Goal: Communication & Community: Answer question/provide support

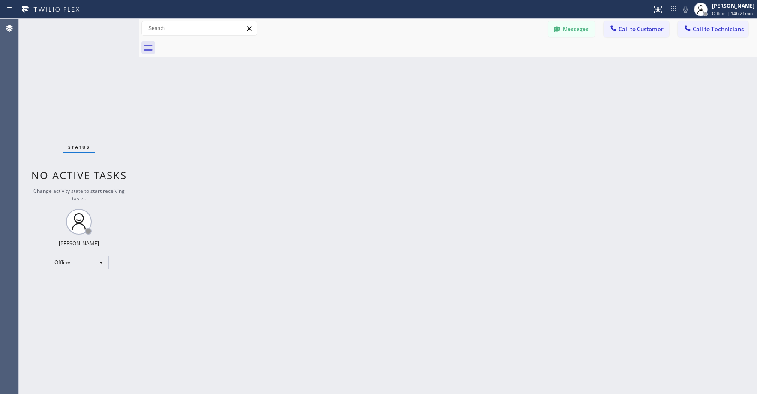
click at [61, 78] on div "Status No active tasks Change activity state to start receiving tasks. [PERSON_…" at bounding box center [79, 206] width 120 height 375
click at [77, 261] on div "Offline" at bounding box center [79, 262] width 60 height 14
click at [72, 298] on li "Unavailable" at bounding box center [78, 296] width 58 height 10
click at [75, 70] on div "Status No active tasks Change activity state to start receiving tasks. [PERSON_…" at bounding box center [79, 206] width 120 height 375
click at [70, 99] on div "Status No active tasks Change activity state to start receiving tasks. [PERSON_…" at bounding box center [79, 206] width 120 height 375
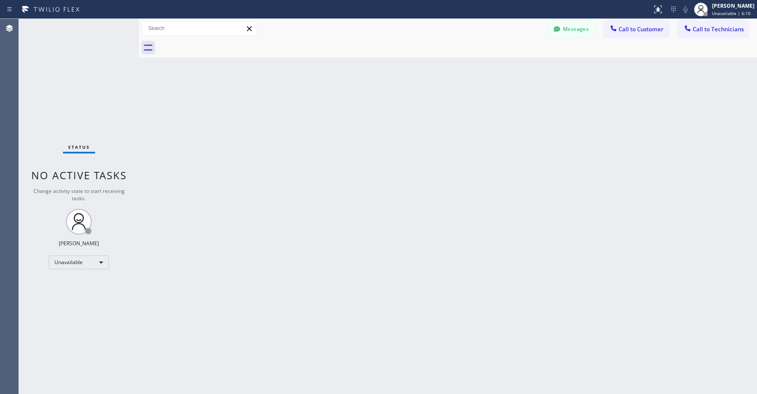
click at [72, 80] on div "Status No active tasks Change activity state to start receiving tasks. [PERSON_…" at bounding box center [79, 206] width 120 height 375
click at [75, 86] on div "Status No active tasks Change activity state to start receiving tasks. [PERSON_…" at bounding box center [79, 206] width 120 height 375
click at [80, 89] on div "Status No active tasks Change activity state to start receiving tasks. [PERSON_…" at bounding box center [79, 206] width 120 height 375
click at [71, 102] on div "Status No active tasks Change activity state to start receiving tasks. [PERSON_…" at bounding box center [79, 206] width 120 height 375
click at [76, 75] on div "Status No active tasks Change activity state to start receiving tasks. [PERSON_…" at bounding box center [79, 206] width 120 height 375
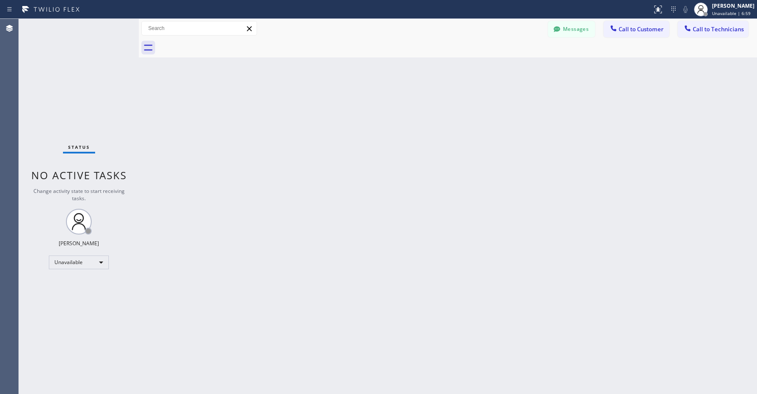
click at [81, 101] on div "Status No active tasks Change activity state to start receiving tasks. [PERSON_…" at bounding box center [79, 206] width 120 height 375
click at [62, 60] on div "Status No active tasks Change activity state to start receiving tasks. [PERSON_…" at bounding box center [79, 206] width 120 height 375
drag, startPoint x: 86, startPoint y: 102, endPoint x: 62, endPoint y: 249, distance: 149.8
click at [86, 105] on div "Status No active tasks Change activity state to start receiving tasks. [PERSON_…" at bounding box center [79, 206] width 120 height 375
drag, startPoint x: 51, startPoint y: 67, endPoint x: 54, endPoint y: 316, distance: 248.6
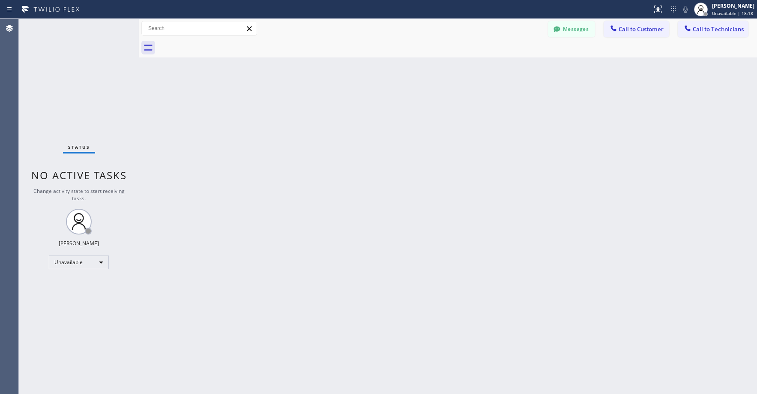
click at [53, 71] on div "Status No active tasks Change activity state to start receiving tasks. [PERSON_…" at bounding box center [79, 206] width 120 height 375
click at [55, 76] on div "Status No active tasks Change activity state to start receiving tasks. [PERSON_…" at bounding box center [79, 206] width 120 height 375
click at [62, 88] on div "Status No active tasks Change activity state to start receiving tasks. [PERSON_…" at bounding box center [79, 206] width 120 height 375
drag, startPoint x: 93, startPoint y: 68, endPoint x: 73, endPoint y: 259, distance: 191.7
click at [93, 69] on div "Status No active tasks Change activity state to start receiving tasks. [PERSON_…" at bounding box center [79, 206] width 120 height 375
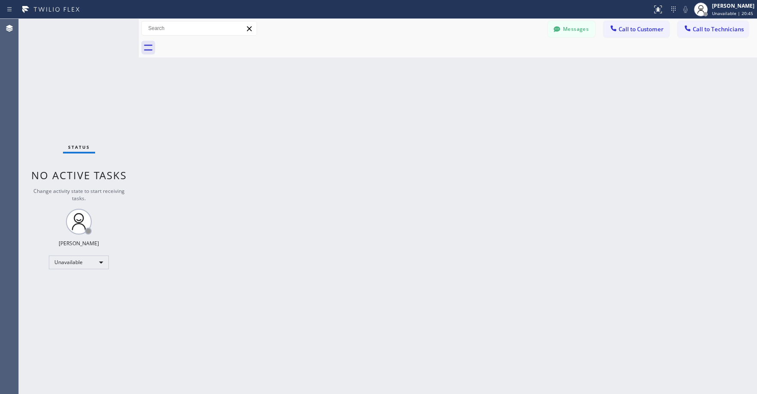
drag, startPoint x: 71, startPoint y: 84, endPoint x: 59, endPoint y: 289, distance: 204.8
click at [71, 90] on div "Status No active tasks Change activity state to start receiving tasks. [PERSON_…" at bounding box center [79, 206] width 120 height 375
drag, startPoint x: 59, startPoint y: 72, endPoint x: 451, endPoint y: 72, distance: 391.8
click at [60, 73] on div "Status No active tasks Change activity state to start receiving tasks. [PERSON_…" at bounding box center [79, 206] width 120 height 375
click at [561, 31] on icon at bounding box center [557, 29] width 9 height 9
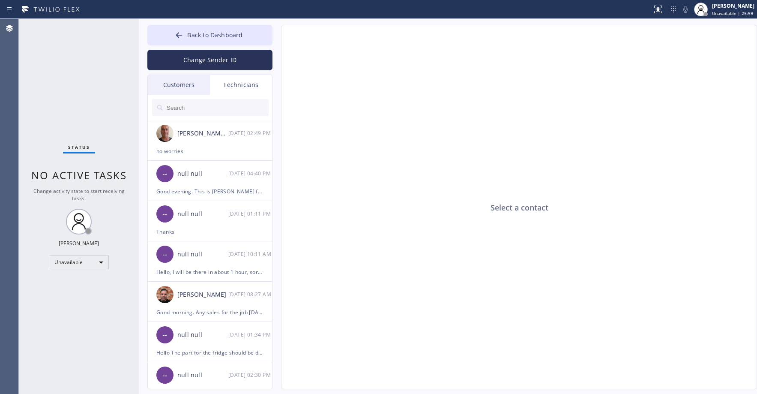
click at [176, 84] on div "Customers" at bounding box center [179, 85] width 62 height 20
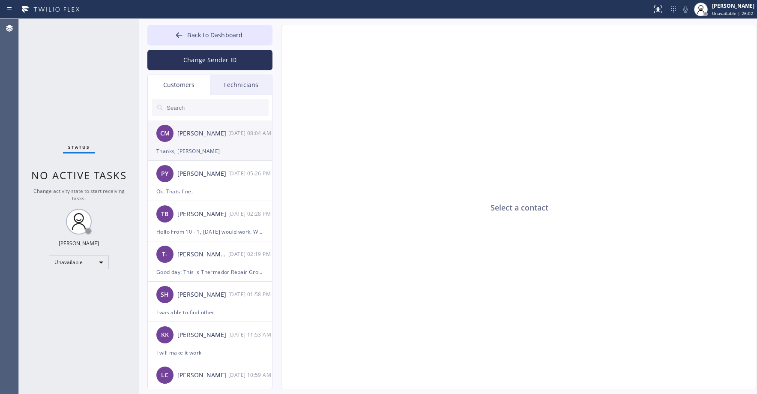
click at [207, 149] on div "Thanks, [PERSON_NAME]" at bounding box center [209, 151] width 107 height 10
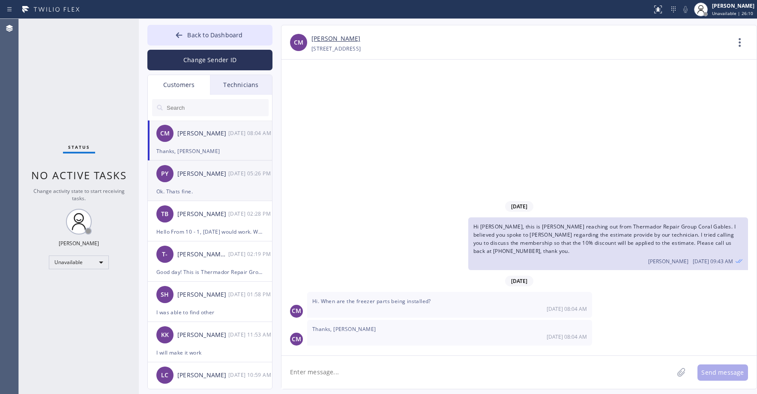
click at [210, 192] on div "Ok. Thats fine." at bounding box center [209, 191] width 107 height 10
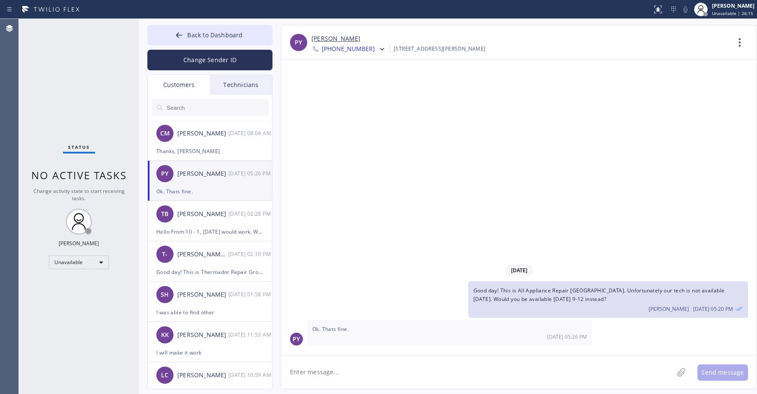
click at [186, 108] on input "text" at bounding box center [217, 107] width 103 height 17
paste input "Viking Repair Pro"
type input "Viking Repair Pro"
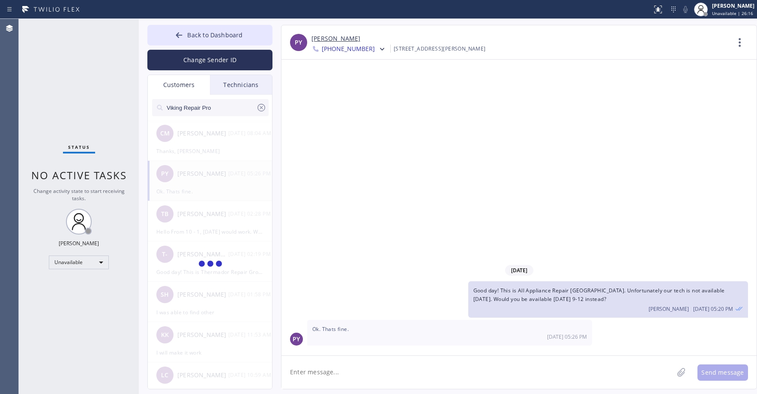
click at [230, 110] on input "Viking Repair Pro" at bounding box center [211, 107] width 90 height 17
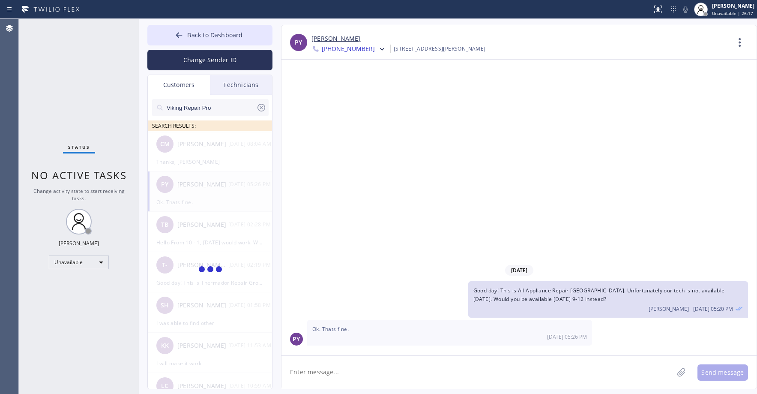
click at [230, 110] on input "Viking Repair Pro" at bounding box center [211, 107] width 90 height 17
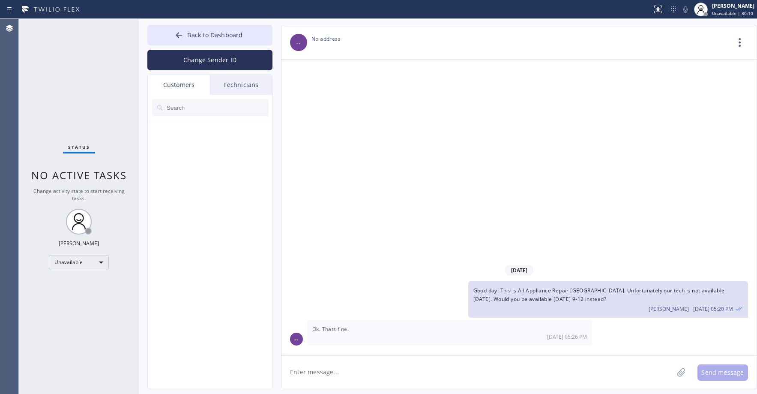
click at [204, 111] on input "text" at bounding box center [217, 107] width 103 height 17
paste input "VTQ55M"
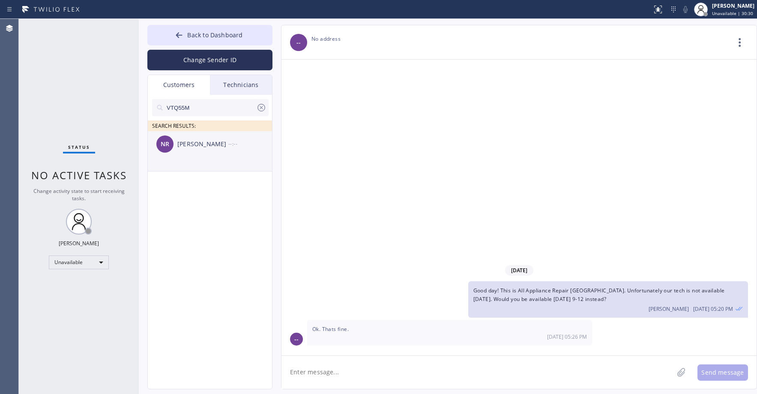
type input "VTQ55M"
click at [212, 156] on div "NR [PERSON_NAME] --:--" at bounding box center [210, 144] width 125 height 26
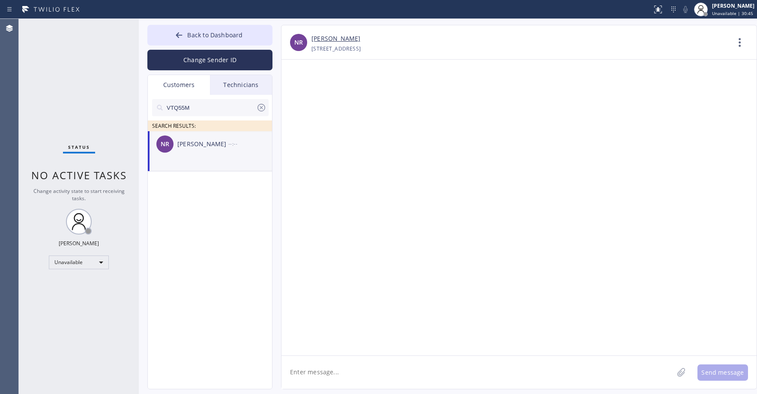
click at [335, 379] on textarea at bounding box center [478, 372] width 392 height 33
paste textarea "Viking Repair Pro"
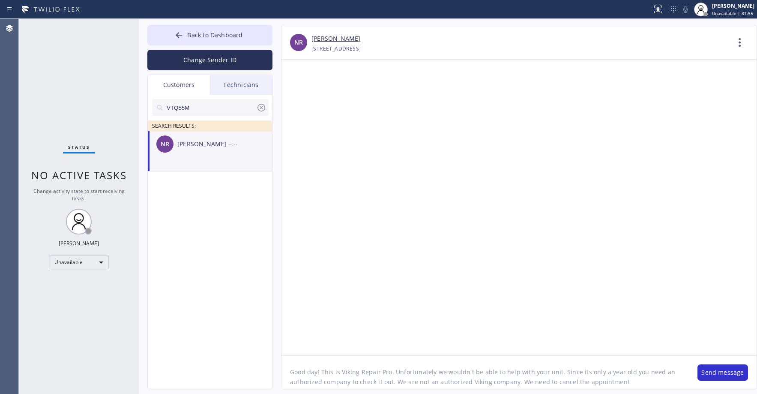
click at [631, 382] on textarea "Good day! This is Viking Repair Pro. Unfortunately we wouldn't be able to help …" at bounding box center [486, 372] width 408 height 33
click at [630, 382] on textarea "Good day! This is Viking Repair Pro. Unfortunately we wouldn't be able to help …" at bounding box center [486, 372] width 408 height 33
drag, startPoint x: 515, startPoint y: 382, endPoint x: 418, endPoint y: 386, distance: 97.0
click at [418, 386] on textarea "Good day! This is Viking Repair Pro. Unfortunately we wouldn't be able to help …" at bounding box center [486, 372] width 408 height 33
click at [622, 382] on textarea "Good day! This is Viking Repair Pro. Unfortunately we wouldn't be able to help …" at bounding box center [486, 372] width 408 height 33
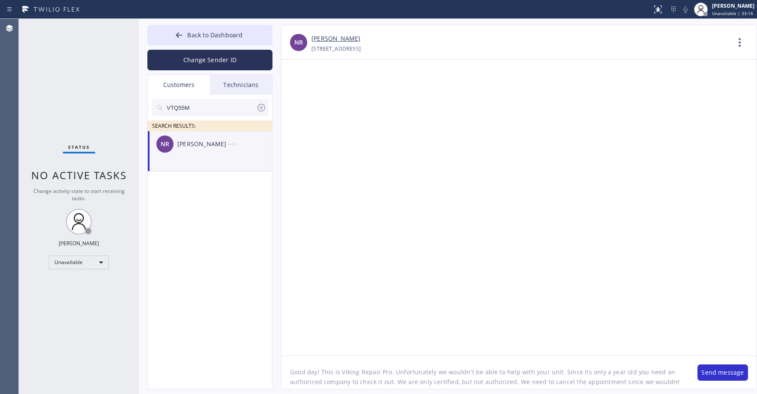
scroll to position [7, 0]
type textarea "Good day! This is Viking Repair Pro. Unfortunately we wouldn't be able to help …"
click at [730, 372] on button "Send message" at bounding box center [723, 372] width 51 height 16
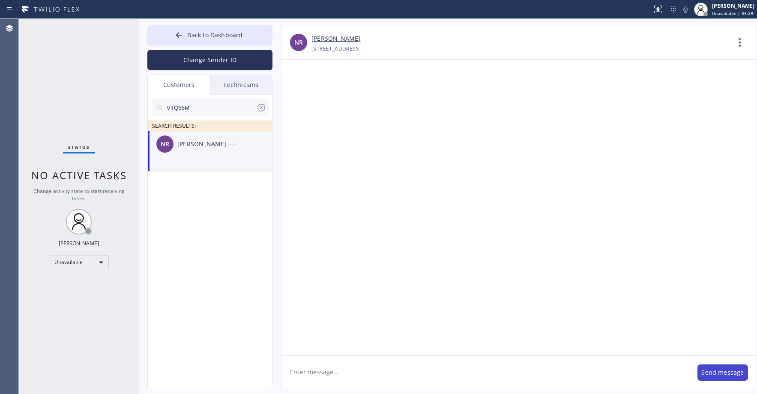
scroll to position [0, 0]
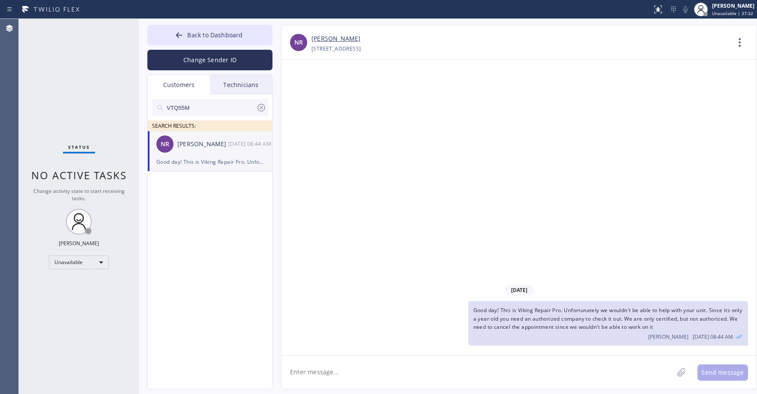
click at [262, 108] on icon at bounding box center [262, 108] width 8 height 8
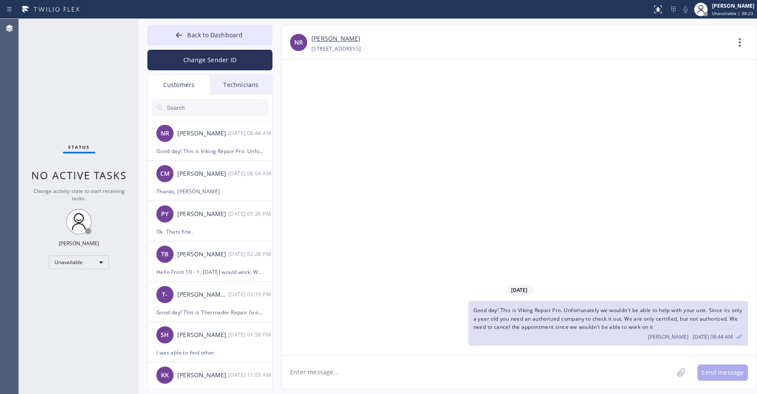
click at [73, 57] on div "Status No active tasks Change activity state to start receiving tasks. [PERSON_…" at bounding box center [79, 206] width 120 height 375
click at [225, 28] on button "Back to Dashboard" at bounding box center [209, 35] width 125 height 21
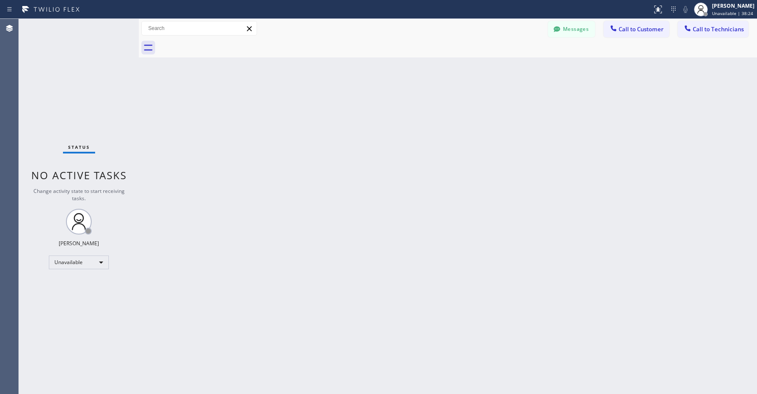
click at [82, 82] on div "Status No active tasks Change activity state to start receiving tasks. [PERSON_…" at bounding box center [79, 206] width 120 height 375
click at [90, 76] on div "Status No active tasks Change activity state to start receiving tasks. [PERSON_…" at bounding box center [79, 206] width 120 height 375
drag, startPoint x: 58, startPoint y: 94, endPoint x: 421, endPoint y: 39, distance: 367.3
click at [63, 96] on div "Status No active tasks Change activity state to start receiving tasks. [PERSON_…" at bounding box center [79, 206] width 120 height 375
click at [586, 33] on button "Messages" at bounding box center [571, 29] width 47 height 16
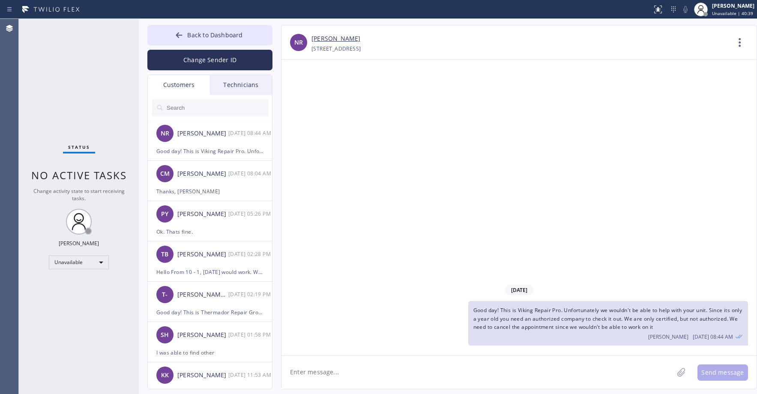
click at [231, 105] on input "text" at bounding box center [217, 107] width 103 height 17
paste input "8M7QQ1"
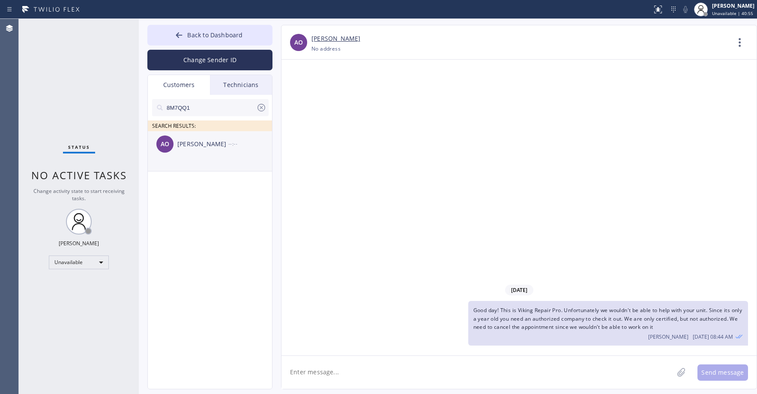
type input "8M7QQ1"
click at [230, 156] on div "AO [PERSON_NAME] --:--" at bounding box center [210, 144] width 125 height 26
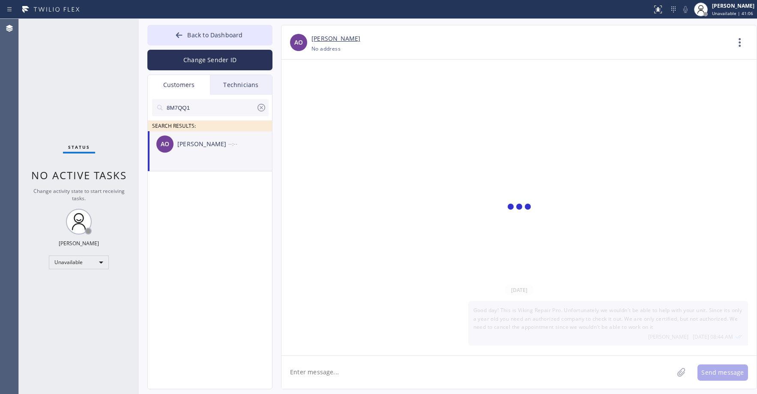
click at [227, 160] on li "AO [PERSON_NAME] --:--" at bounding box center [210, 151] width 125 height 40
drag, startPoint x: 79, startPoint y: 78, endPoint x: 103, endPoint y: 79, distance: 24.0
click at [79, 79] on div "Status No active tasks Change activity state to start receiving tasks. [PERSON_…" at bounding box center [79, 206] width 120 height 375
click at [201, 174] on ul "AO [PERSON_NAME] --:--" at bounding box center [210, 161] width 125 height 60
click at [198, 161] on li "AO [PERSON_NAME] --:--" at bounding box center [210, 151] width 125 height 40
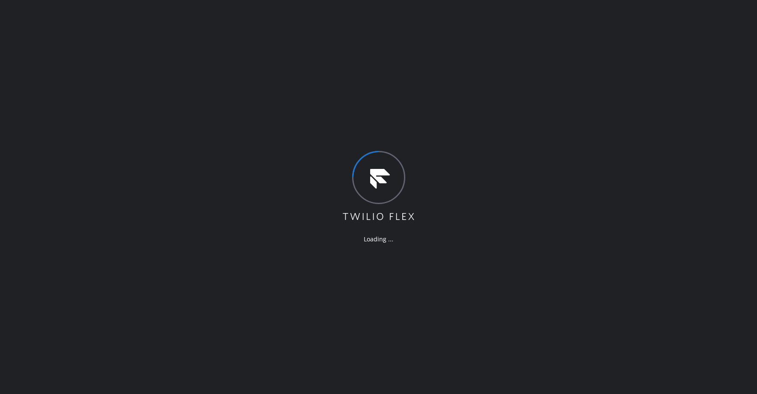
click at [65, 51] on div "Loading ..." at bounding box center [378, 197] width 757 height 394
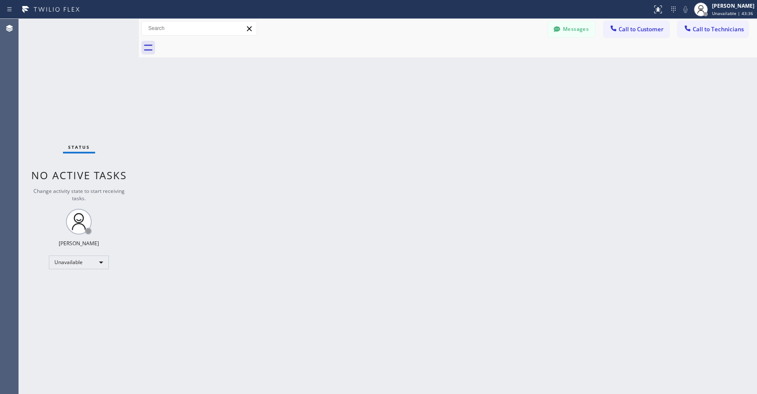
drag, startPoint x: 68, startPoint y: 80, endPoint x: 255, endPoint y: 0, distance: 203.4
click at [69, 80] on div "Status No active tasks Change activity state to start receiving tasks. [PERSON_…" at bounding box center [79, 206] width 120 height 375
click at [568, 31] on button "Messages" at bounding box center [571, 29] width 47 height 16
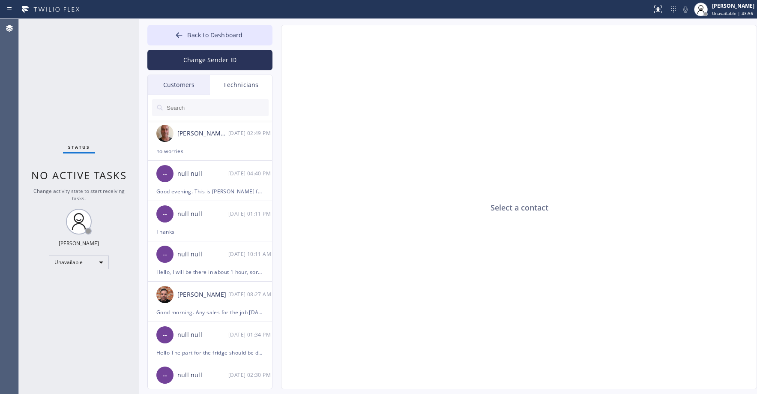
drag, startPoint x: 167, startPoint y: 75, endPoint x: 168, endPoint y: 84, distance: 8.2
click at [167, 78] on div "Customers" at bounding box center [179, 85] width 62 height 20
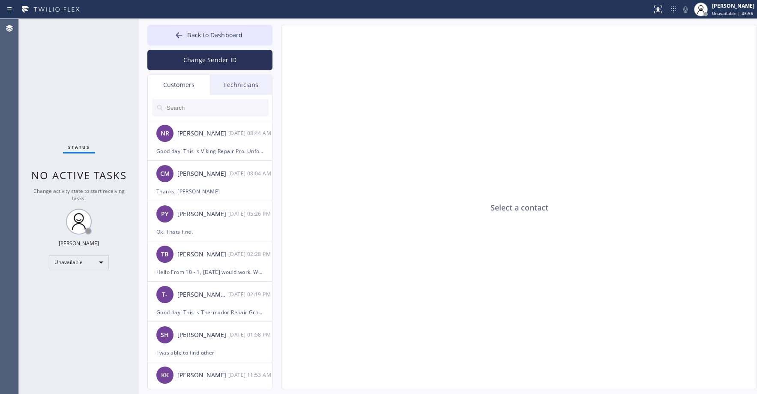
click at [168, 84] on div "Customers" at bounding box center [179, 85] width 62 height 20
click at [186, 113] on input "text" at bounding box center [217, 107] width 103 height 17
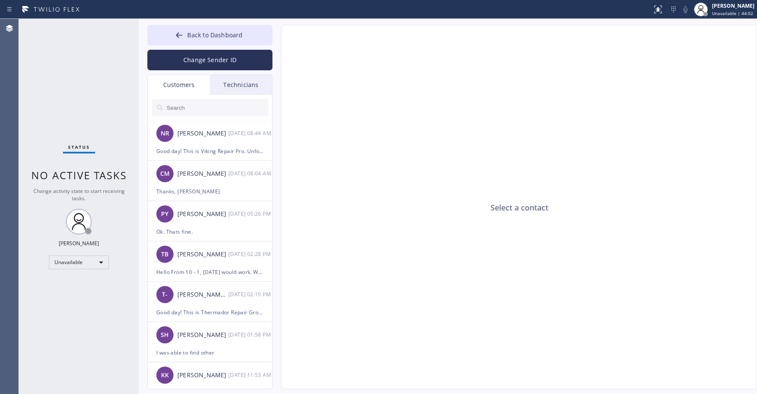
paste input "8M7QQ1"
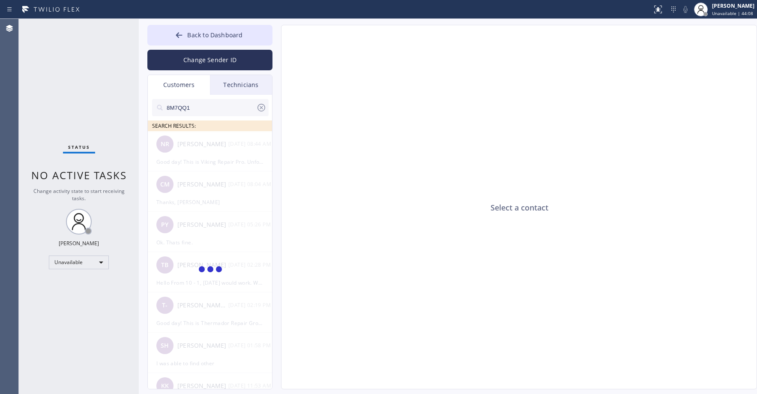
type input "8M7QQ1"
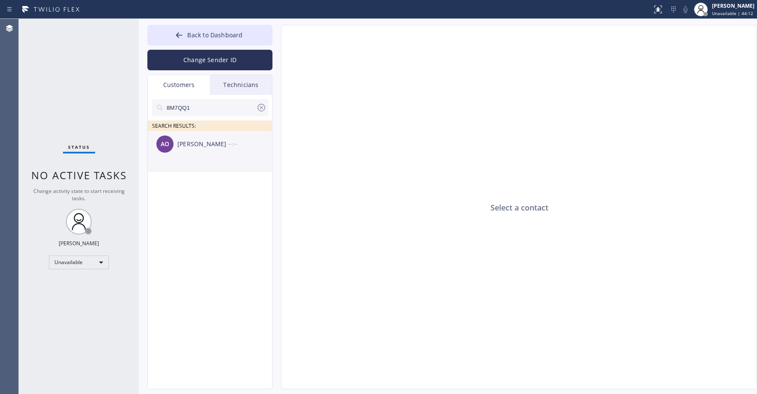
click at [217, 146] on div "[PERSON_NAME]" at bounding box center [202, 144] width 51 height 10
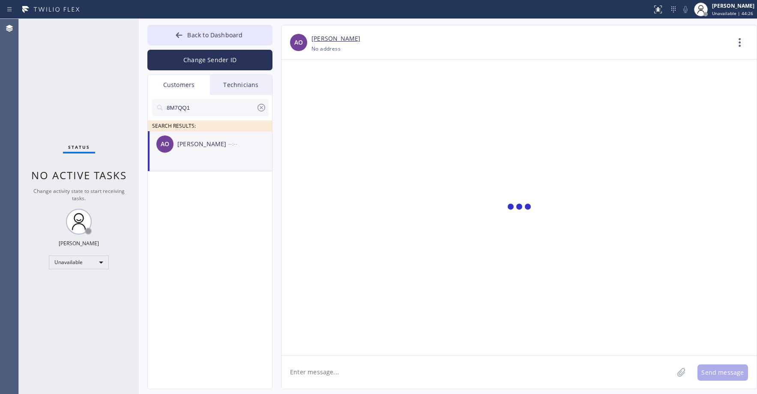
click at [341, 364] on textarea at bounding box center [478, 372] width 392 height 33
click at [399, 255] on div at bounding box center [519, 208] width 475 height 296
drag, startPoint x: 420, startPoint y: 203, endPoint x: 480, endPoint y: 162, distance: 72.8
click at [421, 201] on div at bounding box center [519, 208] width 475 height 296
drag, startPoint x: 583, startPoint y: 155, endPoint x: 437, endPoint y: 102, distance: 155.7
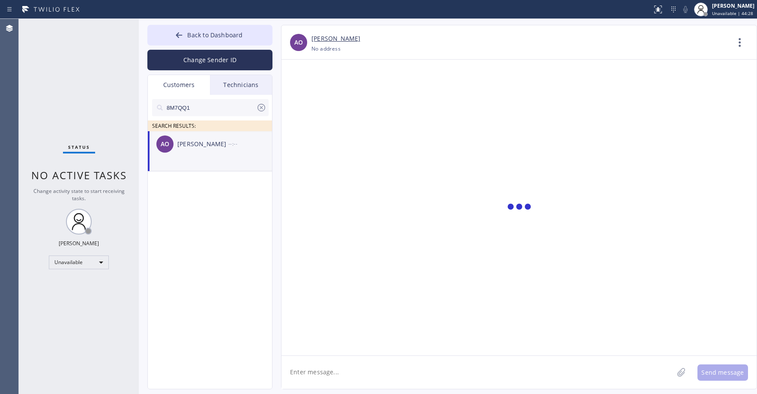
click at [579, 151] on div at bounding box center [519, 208] width 475 height 296
click at [350, 39] on link "[PERSON_NAME]" at bounding box center [336, 39] width 49 height 10
click at [89, 81] on div "Status No active tasks Change activity state to start receiving tasks. [PERSON_…" at bounding box center [79, 206] width 120 height 375
click at [226, 159] on li "AO [PERSON_NAME] --:--" at bounding box center [210, 151] width 125 height 40
click at [89, 79] on div "Status No active tasks Change activity state to start receiving tasks. [PERSON_…" at bounding box center [79, 206] width 120 height 375
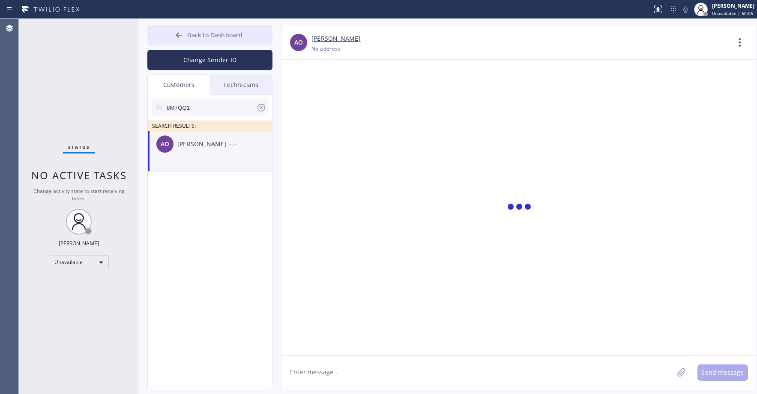
click at [218, 33] on span "Back to Dashboard" at bounding box center [214, 35] width 55 height 8
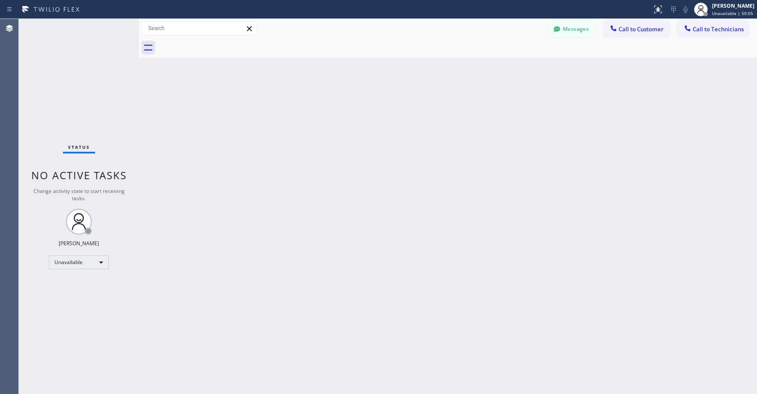
click at [92, 69] on div "Status No active tasks Change activity state to start receiving tasks. [PERSON_…" at bounding box center [79, 206] width 120 height 375
drag, startPoint x: 71, startPoint y: 84, endPoint x: 60, endPoint y: 120, distance: 38.5
click at [71, 87] on div "Status No active tasks Change activity state to start receiving tasks. [PERSON_…" at bounding box center [79, 206] width 120 height 375
click at [48, 84] on div "Status No active tasks Change activity state to start receiving tasks. [PERSON_…" at bounding box center [79, 206] width 120 height 375
click at [60, 91] on div "Status No active tasks Change activity state to start receiving tasks. [PERSON_…" at bounding box center [79, 206] width 120 height 375
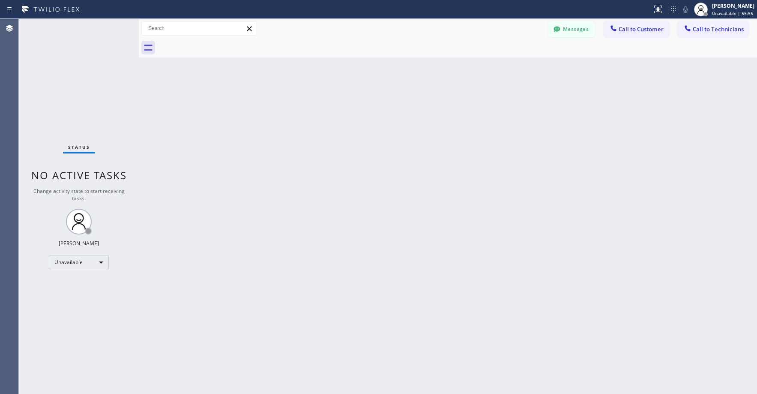
click at [77, 85] on div "Status No active tasks Change activity state to start receiving tasks. [PERSON_…" at bounding box center [79, 206] width 120 height 375
click at [72, 67] on div "Status No active tasks Change activity state to start receiving tasks. [PERSON_…" at bounding box center [79, 206] width 120 height 375
click at [55, 60] on div "Status No active tasks Change activity state to start receiving tasks. [PERSON_…" at bounding box center [79, 206] width 120 height 375
click at [79, 94] on div "Status No active tasks Change activity state to start receiving tasks. [PERSON_…" at bounding box center [79, 206] width 120 height 375
drag, startPoint x: 75, startPoint y: 91, endPoint x: 82, endPoint y: 183, distance: 91.6
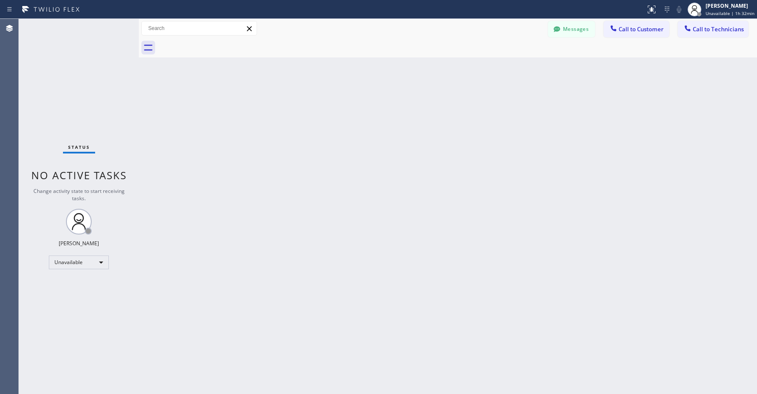
click at [75, 93] on div "Status No active tasks Change activity state to start receiving tasks. [PERSON_…" at bounding box center [79, 206] width 120 height 375
click at [62, 88] on div "Status No active tasks Change activity state to start receiving tasks. [PERSON_…" at bounding box center [79, 206] width 120 height 375
click at [563, 31] on button "Messages" at bounding box center [571, 29] width 47 height 16
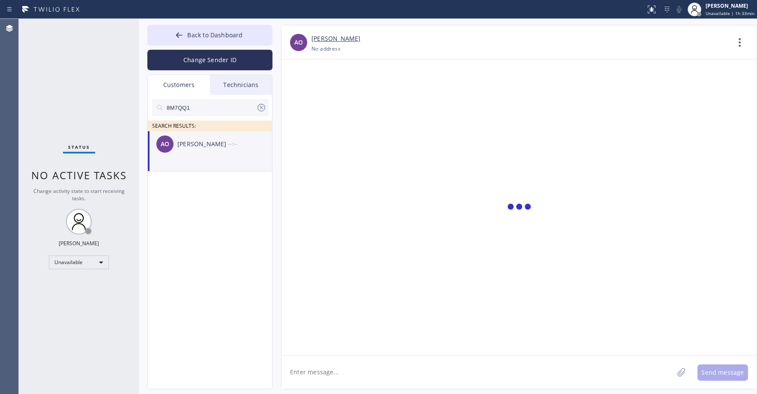
click at [261, 108] on icon at bounding box center [262, 108] width 8 height 8
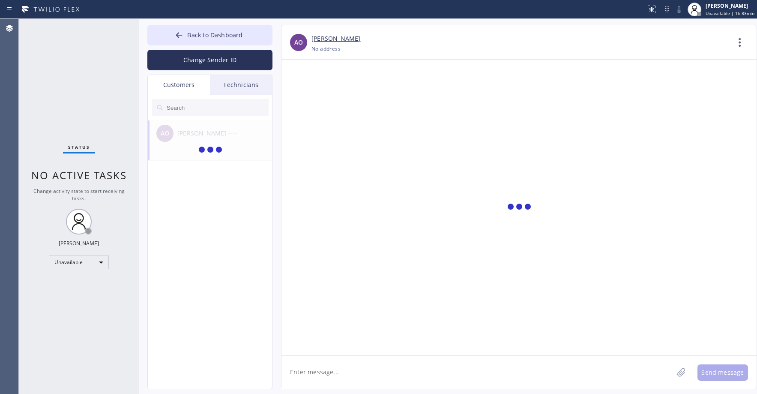
click at [60, 72] on div "Status No active tasks Change activity state to start receiving tasks. [PERSON_…" at bounding box center [79, 206] width 120 height 375
click at [70, 81] on div "Status No active tasks Change activity state to start receiving tasks. [PERSON_…" at bounding box center [79, 206] width 120 height 375
click at [207, 36] on span "Back to Dashboard" at bounding box center [214, 35] width 55 height 8
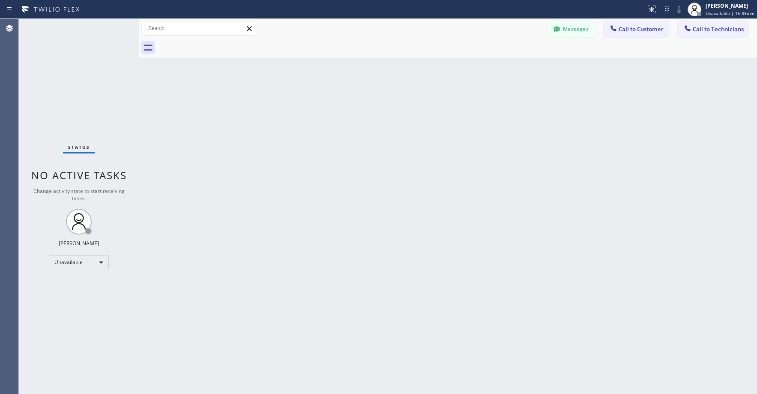
click at [69, 98] on div "Status No active tasks Change activity state to start receiving tasks. [PERSON_…" at bounding box center [79, 206] width 120 height 375
click at [66, 70] on div "Status No active tasks Change activity state to start receiving tasks. [PERSON_…" at bounding box center [79, 206] width 120 height 375
click at [691, 37] on div "Messages Call to Customer Call to Technicians Outbound call Location Search loc…" at bounding box center [448, 28] width 619 height 19
click at [700, 31] on span "Call to Technicians" at bounding box center [718, 29] width 51 height 8
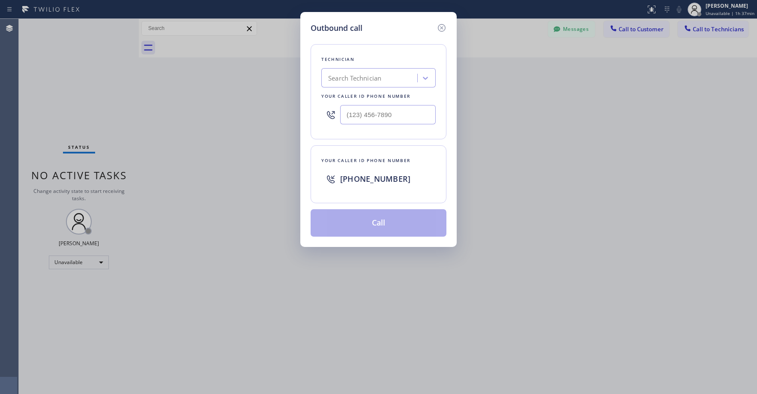
click at [352, 77] on div "Search Technician" at bounding box center [354, 78] width 53 height 10
type input "sf tom"
click at [366, 96] on div "[PERSON_NAME]" at bounding box center [379, 95] width 114 height 15
type input "(818) 554-3383"
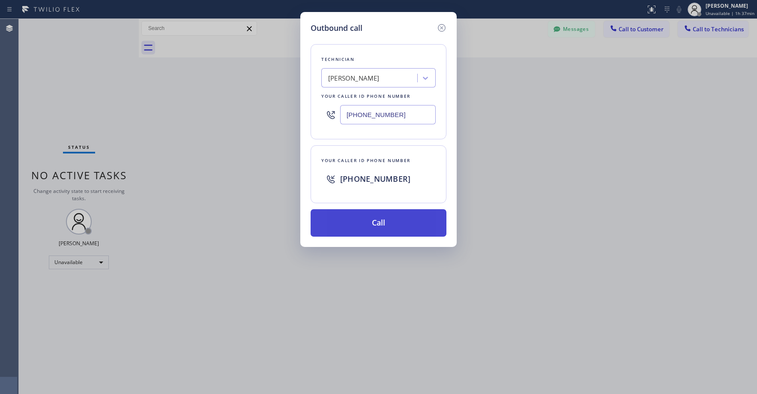
click at [378, 220] on button "Call" at bounding box center [379, 222] width 136 height 27
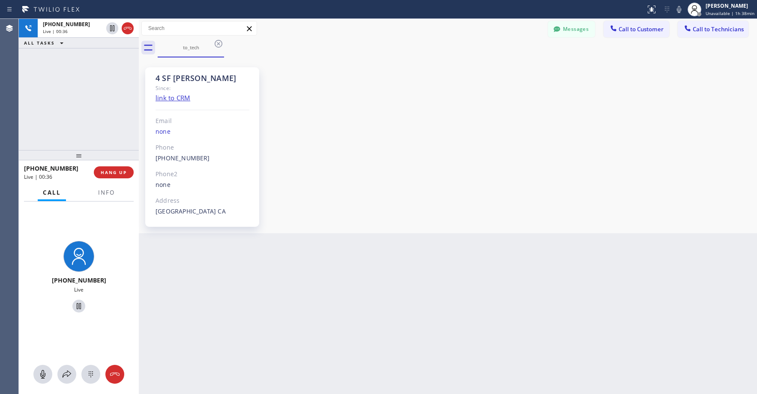
click at [74, 91] on div "+18185543383 Live | 00:36 ALL TASKS ALL TASKS ACTIVE TASKS TASKS IN WRAP UP" at bounding box center [79, 84] width 120 height 131
click at [78, 110] on div "+18185543383 Live | 00:38 ALL TASKS ALL TASKS ACTIVE TASKS TASKS IN WRAP UP" at bounding box center [79, 84] width 120 height 131
click at [107, 100] on div "+18185543383 Live | 00:43 ALL TASKS ALL TASKS ACTIVE TASKS TASKS IN WRAP UP" at bounding box center [79, 84] width 120 height 131
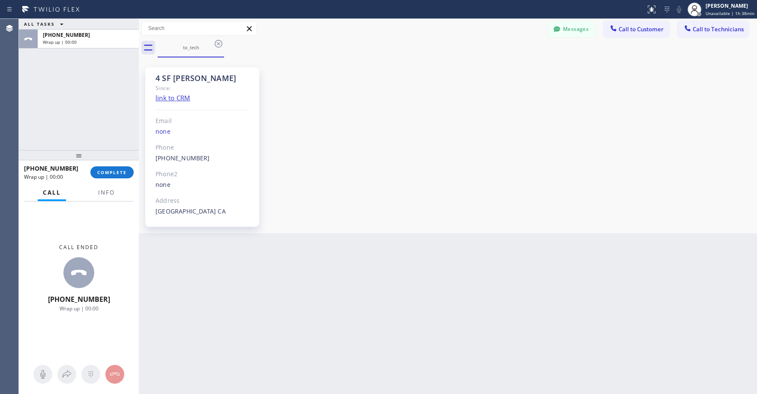
drag, startPoint x: 117, startPoint y: 170, endPoint x: 122, endPoint y: 163, distance: 8.0
click at [117, 170] on span "COMPLETE" at bounding box center [112, 172] width 30 height 6
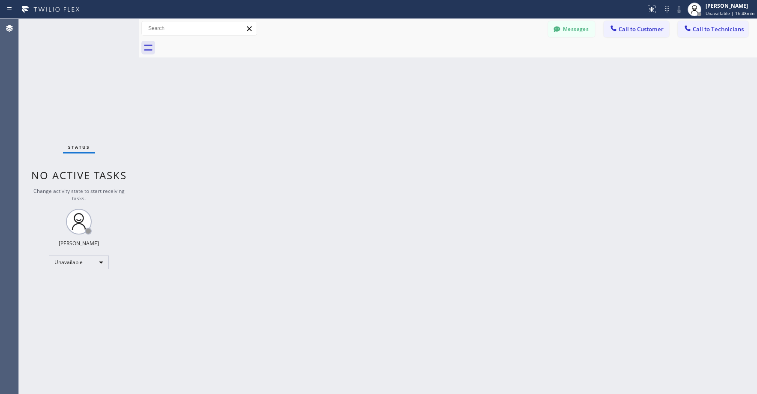
click at [82, 68] on div "Status No active tasks Change activity state to start receiving tasks. [PERSON_…" at bounding box center [79, 206] width 120 height 375
drag, startPoint x: 95, startPoint y: 109, endPoint x: 69, endPoint y: 224, distance: 118.2
click at [95, 109] on div "Status No active tasks Change activity state to start receiving tasks. [PERSON_…" at bounding box center [79, 206] width 120 height 375
click at [70, 261] on div "Unavailable" at bounding box center [79, 262] width 60 height 14
click at [69, 306] on li "Break" at bounding box center [78, 306] width 58 height 10
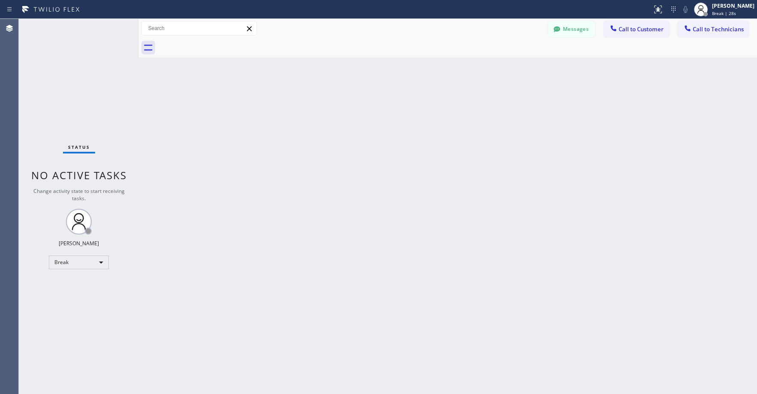
click at [78, 87] on div "Status No active tasks Change activity state to start receiving tasks. Axel Men…" at bounding box center [79, 206] width 120 height 375
click at [65, 262] on div "Break" at bounding box center [79, 262] width 60 height 14
click at [75, 291] on li "Unavailable" at bounding box center [78, 296] width 58 height 10
click at [72, 87] on div "Status No active tasks Change activity state to start receiving tasks. [PERSON_…" at bounding box center [79, 206] width 120 height 375
click at [78, 59] on div "Status No active tasks Change activity state to start receiving tasks. [PERSON_…" at bounding box center [79, 206] width 120 height 375
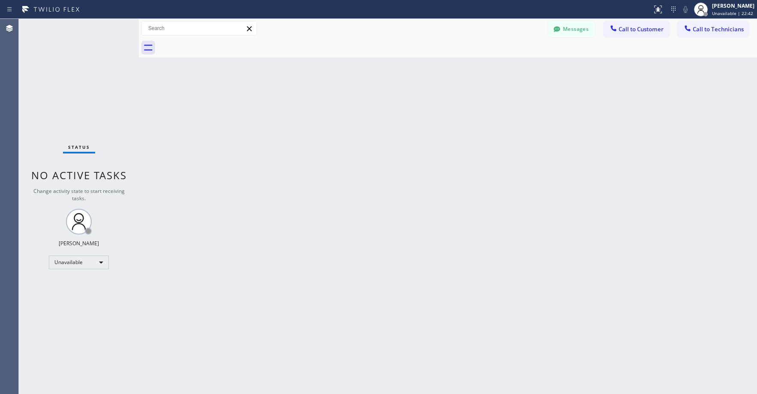
click at [78, 69] on div "Status No active tasks Change activity state to start receiving tasks. [PERSON_…" at bounding box center [79, 206] width 120 height 375
click at [75, 85] on div "Status No active tasks Change activity state to start receiving tasks. [PERSON_…" at bounding box center [79, 206] width 120 height 375
drag, startPoint x: 71, startPoint y: 54, endPoint x: 78, endPoint y: 146, distance: 92.0
click at [72, 55] on div "Status No active tasks Change activity state to start receiving tasks. [PERSON_…" at bounding box center [79, 206] width 120 height 375
click at [73, 79] on div "Status No active tasks Change activity state to start receiving tasks. [PERSON_…" at bounding box center [79, 206] width 120 height 375
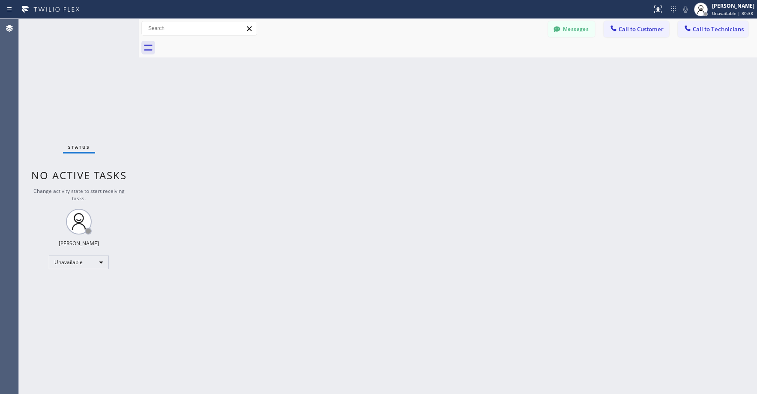
click at [69, 80] on div "Status No active tasks Change activity state to start receiving tasks. [PERSON_…" at bounding box center [79, 206] width 120 height 375
click at [571, 30] on button "Messages" at bounding box center [571, 29] width 47 height 16
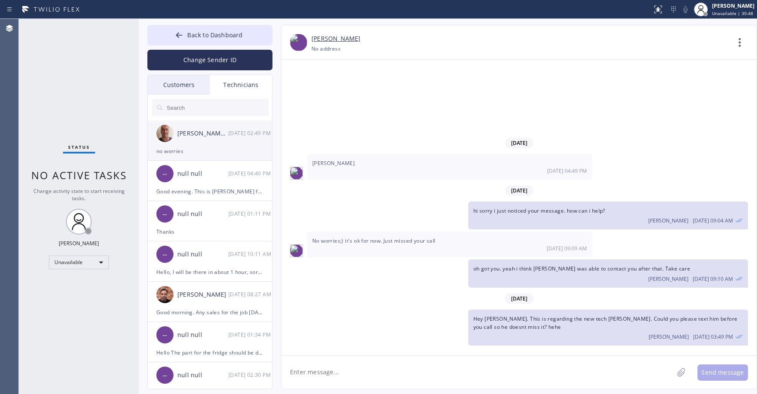
click at [208, 138] on div "[PERSON_NAME] Eranosyan" at bounding box center [202, 134] width 51 height 10
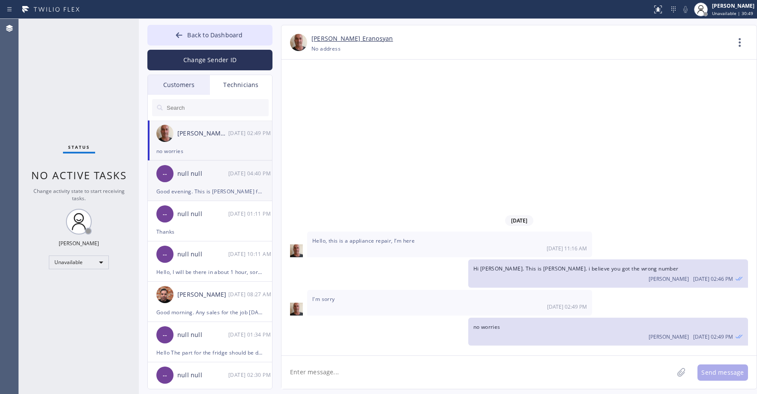
click at [219, 175] on div "null null" at bounding box center [202, 174] width 51 height 10
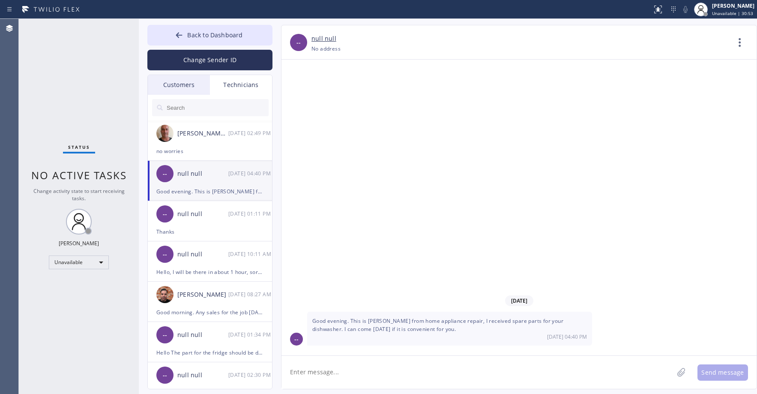
click at [179, 87] on div "Customers" at bounding box center [179, 85] width 62 height 20
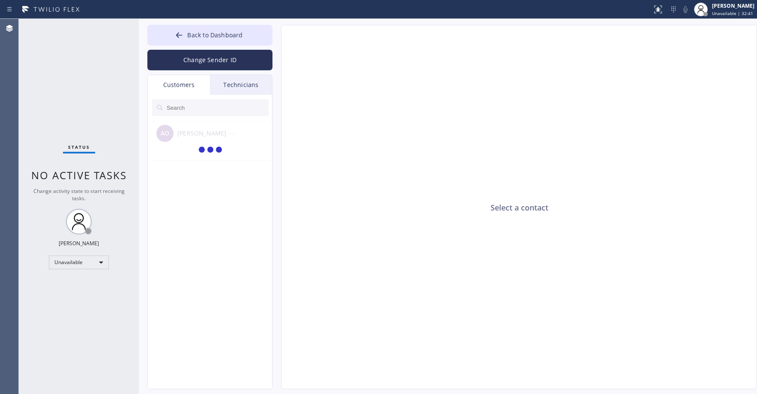
click at [70, 90] on div "Status No active tasks Change activity state to start receiving tasks. [PERSON_…" at bounding box center [79, 206] width 120 height 375
click at [222, 146] on span at bounding box center [211, 150] width 26 height 10
click at [198, 107] on input "text" at bounding box center [217, 107] width 103 height 17
click at [239, 90] on div "Technicians" at bounding box center [241, 85] width 62 height 20
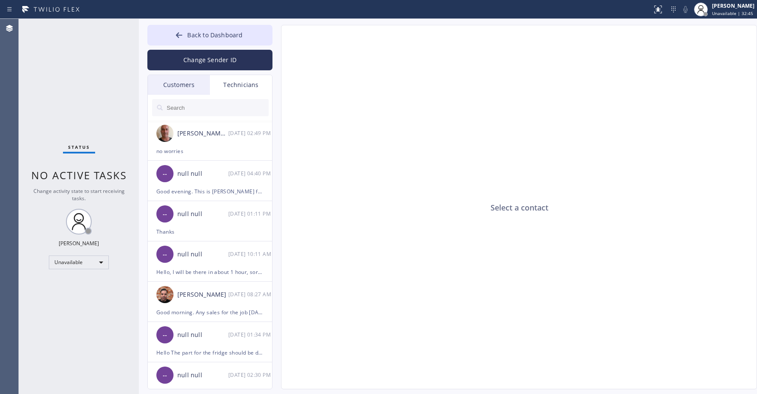
click at [182, 87] on div "Customers" at bounding box center [179, 85] width 62 height 20
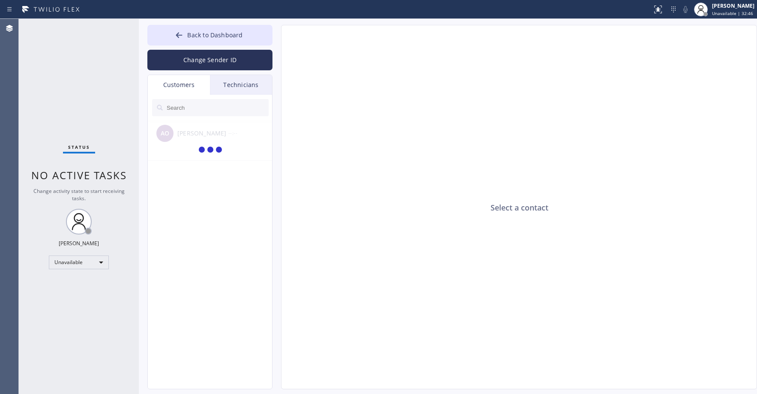
click at [186, 110] on input "text" at bounding box center [217, 107] width 103 height 17
paste input "1DANJ1"
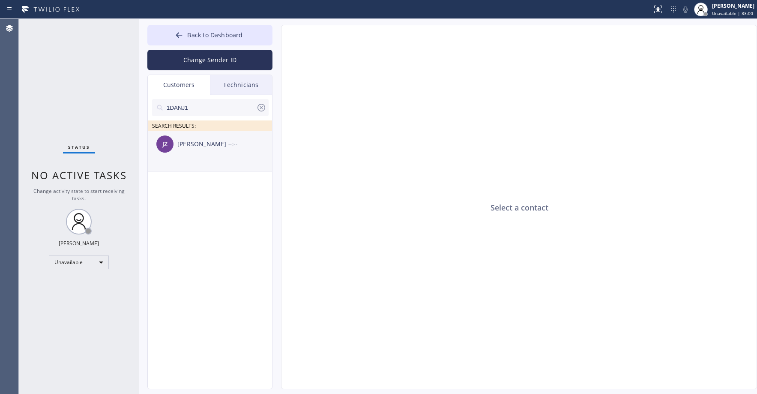
type input "1DANJ1"
click at [211, 154] on div "JZ Julissa Zamora --:--" at bounding box center [210, 144] width 125 height 26
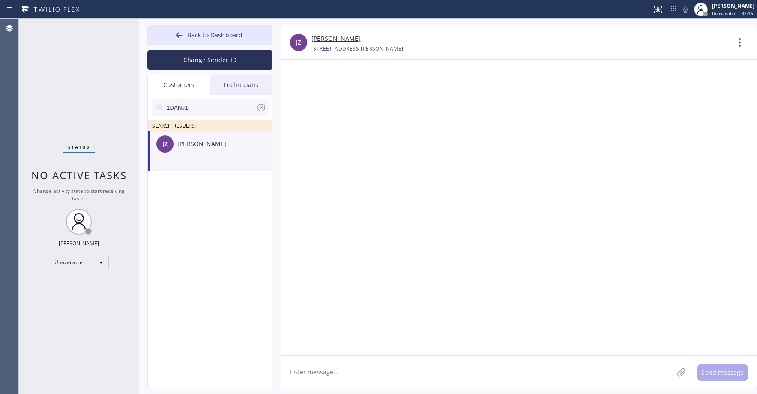
click at [330, 370] on textarea at bounding box center [478, 372] width 392 height 33
paste textarea "Good day! This is the appliance repair company you recently contacted. Unfortun…"
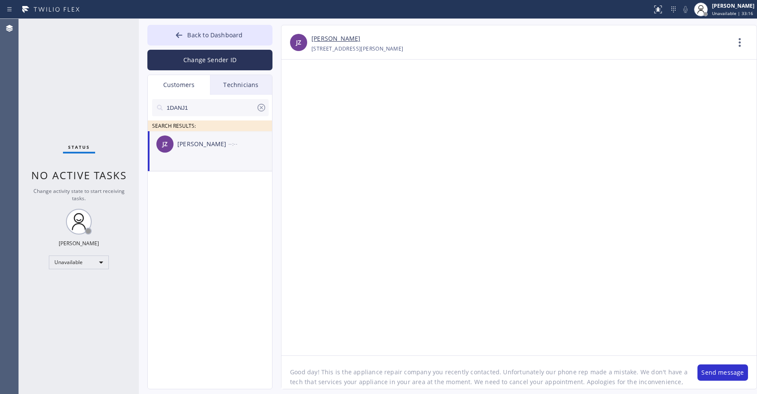
scroll to position [7, 0]
type textarea "Good day! This is the appliance repair company you recently contacted. Unfortun…"
click at [716, 374] on button "Send message" at bounding box center [723, 372] width 51 height 16
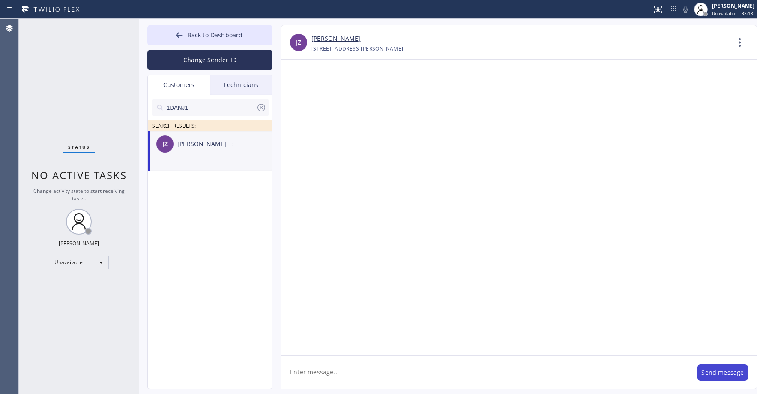
scroll to position [0, 0]
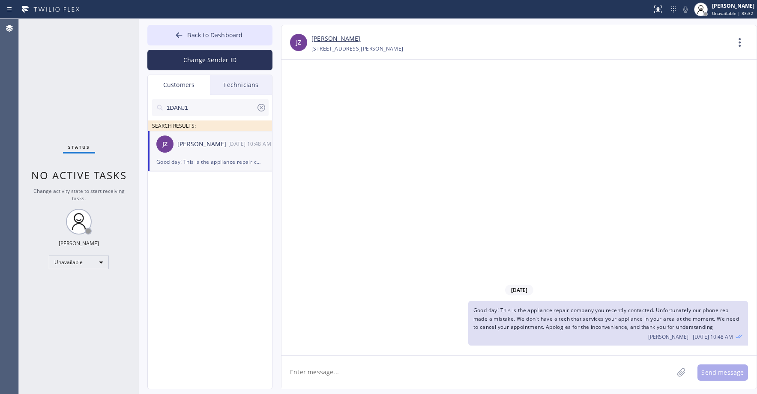
click at [69, 63] on div "Status No active tasks Change activity state to start receiving tasks. [PERSON_…" at bounding box center [79, 206] width 120 height 375
click at [258, 107] on icon at bounding box center [262, 108] width 8 height 8
click at [89, 86] on div "Status No active tasks Change activity state to start receiving tasks. [PERSON_…" at bounding box center [79, 206] width 120 height 375
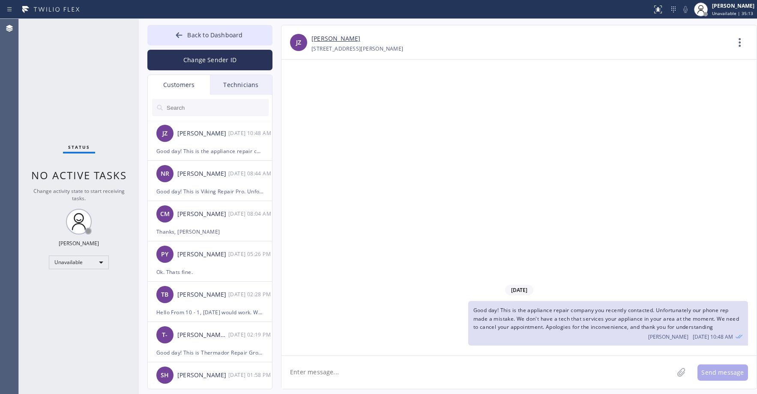
click at [88, 84] on div "Status No active tasks Change activity state to start receiving tasks. [PERSON_…" at bounding box center [79, 206] width 120 height 375
click at [205, 40] on button "Back to Dashboard" at bounding box center [209, 35] width 125 height 21
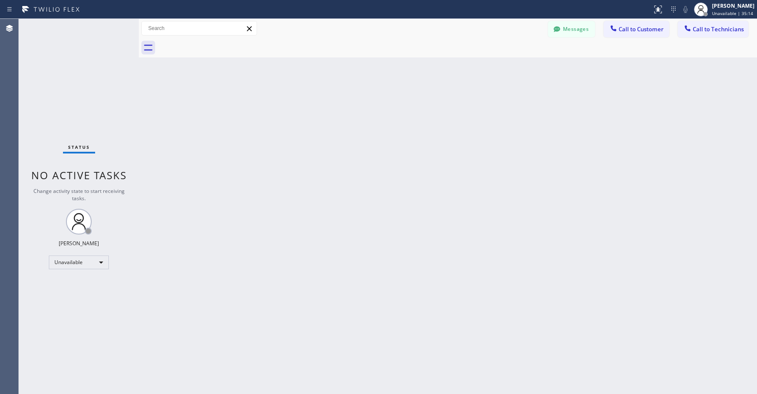
drag, startPoint x: 81, startPoint y: 66, endPoint x: 30, endPoint y: 322, distance: 260.9
click at [80, 67] on div "Status No active tasks Change activity state to start receiving tasks. [PERSON_…" at bounding box center [79, 206] width 120 height 375
click at [64, 63] on div "Status No active tasks Change activity state to start receiving tasks. [PERSON_…" at bounding box center [79, 206] width 120 height 375
click at [66, 72] on div "Status No active tasks Change activity state to start receiving tasks. [PERSON_…" at bounding box center [79, 206] width 120 height 375
click at [66, 67] on div "Status No active tasks Change activity state to start receiving tasks. [PERSON_…" at bounding box center [79, 206] width 120 height 375
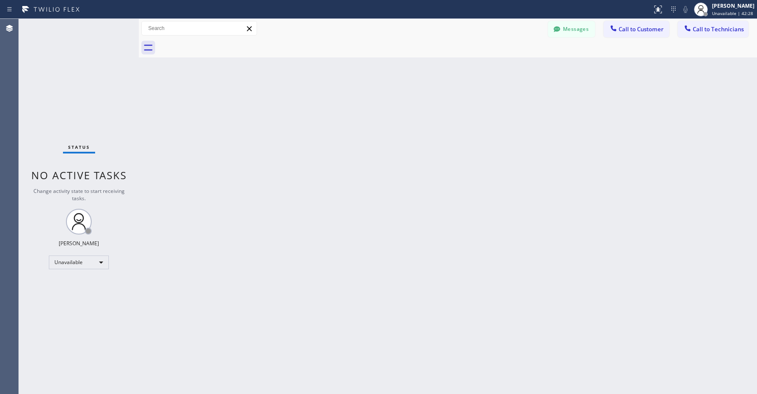
click at [64, 77] on div "Status No active tasks Change activity state to start receiving tasks. [PERSON_…" at bounding box center [79, 206] width 120 height 375
click at [81, 105] on div "Status No active tasks Change activity state to start receiving tasks. [PERSON_…" at bounding box center [79, 206] width 120 height 375
click at [49, 49] on div "Status No active tasks Change activity state to start receiving tasks. [PERSON_…" at bounding box center [79, 206] width 120 height 375
click at [82, 75] on div "Status No active tasks Change activity state to start receiving tasks. [PERSON_…" at bounding box center [79, 206] width 120 height 375
click at [66, 82] on div "Status No active tasks Change activity state to start receiving tasks. [PERSON_…" at bounding box center [79, 206] width 120 height 375
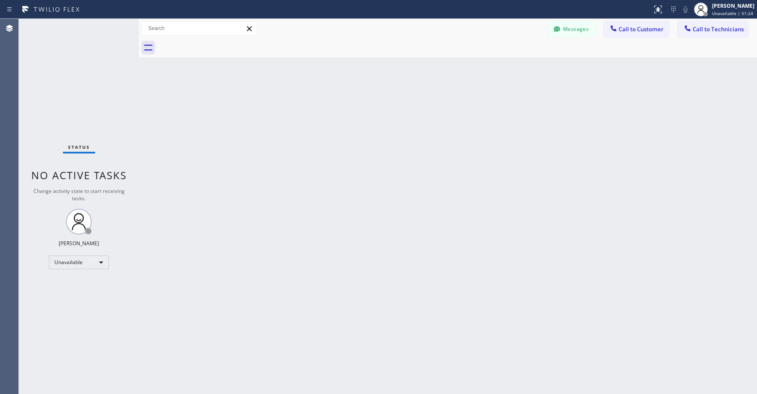
click at [317, 126] on div "Back to Dashboard Change Sender ID Customers Technicians JZ Julissa Zamora 09/0…" at bounding box center [448, 206] width 619 height 375
click at [84, 79] on div "Status No active tasks Change activity state to start receiving tasks. [PERSON_…" at bounding box center [79, 206] width 120 height 375
click at [68, 68] on div "Status No active tasks Change activity state to start receiving tasks. [PERSON_…" at bounding box center [79, 206] width 120 height 375
drag, startPoint x: 68, startPoint y: 47, endPoint x: 66, endPoint y: 109, distance: 61.8
click at [68, 49] on div "Status No active tasks Change activity state to start receiving tasks. [PERSON_…" at bounding box center [79, 206] width 120 height 375
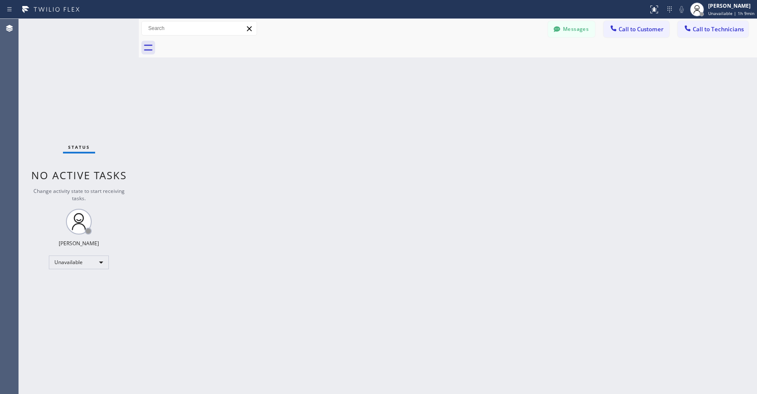
drag, startPoint x: 65, startPoint y: 56, endPoint x: 49, endPoint y: 132, distance: 78.4
click at [65, 57] on div "Status No active tasks Change activity state to start receiving tasks. [PERSON_…" at bounding box center [79, 206] width 120 height 375
click at [76, 111] on div "Status No active tasks Change activity state to start receiving tasks. [PERSON_…" at bounding box center [79, 206] width 120 height 375
click at [81, 57] on div "Status No active tasks Change activity state to start receiving tasks. [PERSON_…" at bounding box center [79, 206] width 120 height 375
click at [72, 79] on div "Status No active tasks Change activity state to start receiving tasks. [PERSON_…" at bounding box center [79, 206] width 120 height 375
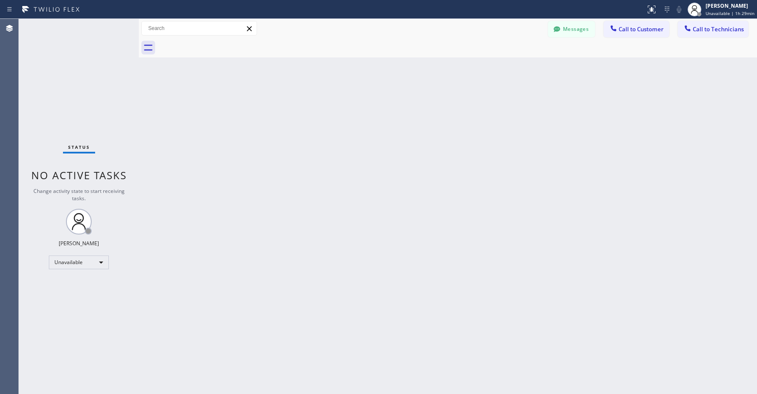
drag, startPoint x: 70, startPoint y: 50, endPoint x: 77, endPoint y: 158, distance: 108.3
click at [70, 53] on div "Status No active tasks Change activity state to start receiving tasks. [PERSON_…" at bounding box center [79, 206] width 120 height 375
click at [58, 83] on div "Status No active tasks Change activity state to start receiving tasks. [PERSON_…" at bounding box center [79, 206] width 120 height 375
click at [66, 70] on div "Status No active tasks Change activity state to start receiving tasks. [PERSON_…" at bounding box center [79, 206] width 120 height 375
drag, startPoint x: 91, startPoint y: 66, endPoint x: 91, endPoint y: 115, distance: 49.3
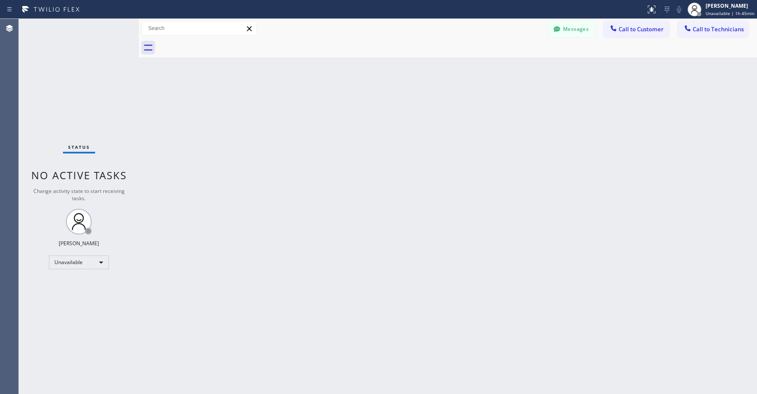
click at [91, 68] on div "Status No active tasks Change activity state to start receiving tasks. [PERSON_…" at bounding box center [79, 206] width 120 height 375
click at [77, 261] on div "Unavailable" at bounding box center [79, 262] width 60 height 14
click at [75, 307] on li "Break" at bounding box center [78, 306] width 58 height 10
click at [76, 79] on div "Status No active tasks Change activity state to start receiving tasks. Axel Men…" at bounding box center [79, 206] width 120 height 375
